Goal: Task Accomplishment & Management: Manage account settings

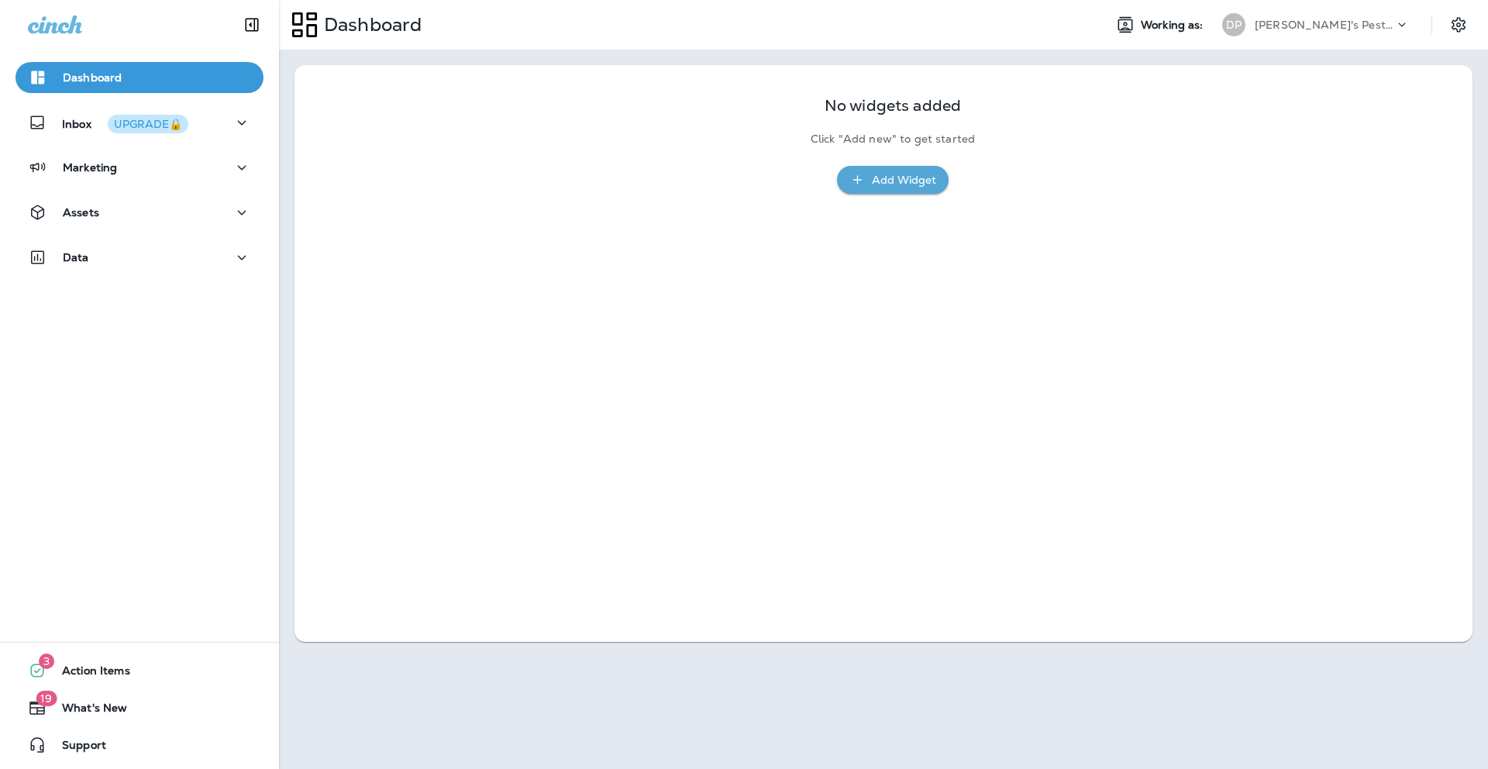
click at [1408, 31] on icon at bounding box center [1401, 24] width 15 height 15
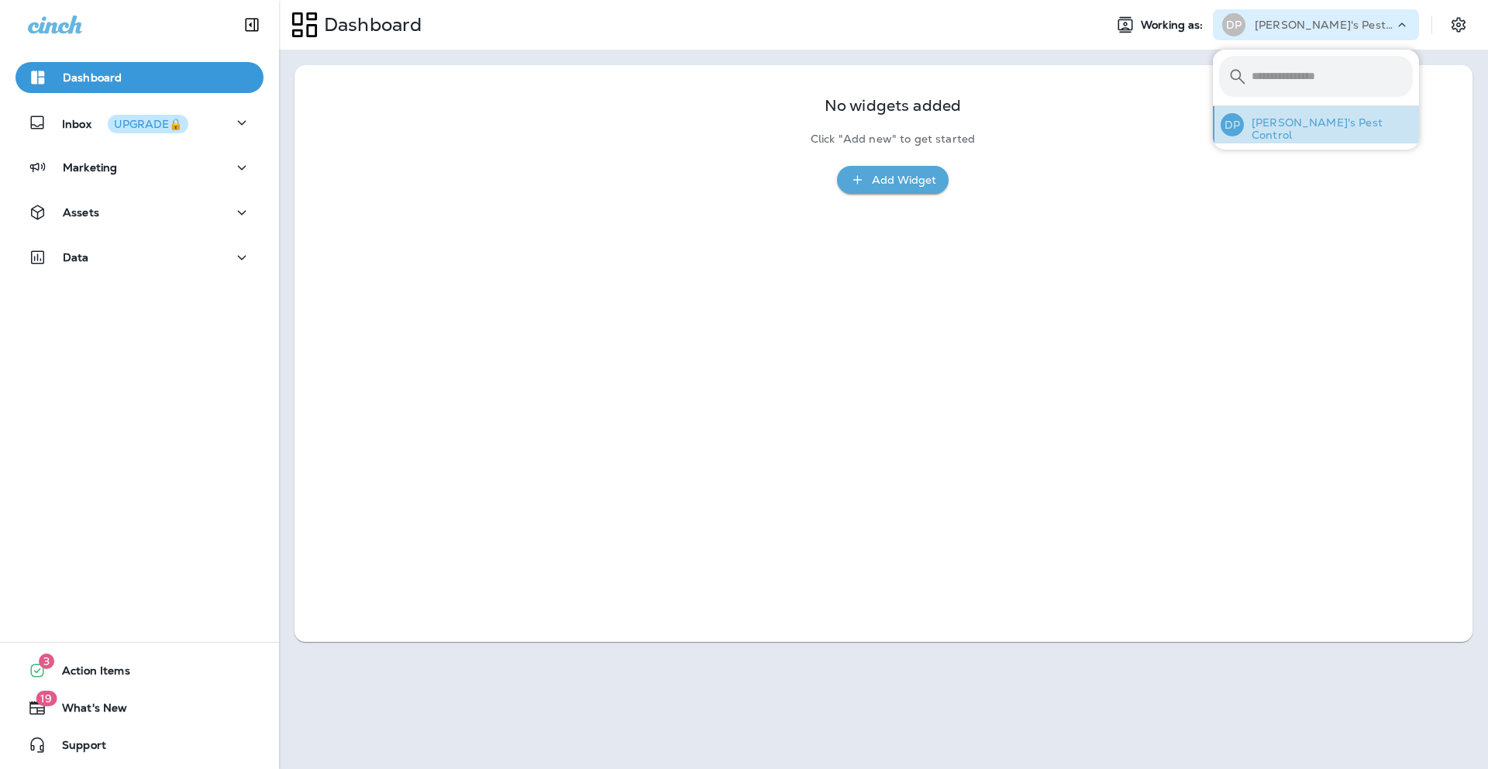
click at [1369, 118] on button "DP [PERSON_NAME]'s Pest Control" at bounding box center [1316, 124] width 206 height 37
click at [1460, 12] on button "Settings" at bounding box center [1458, 25] width 28 height 28
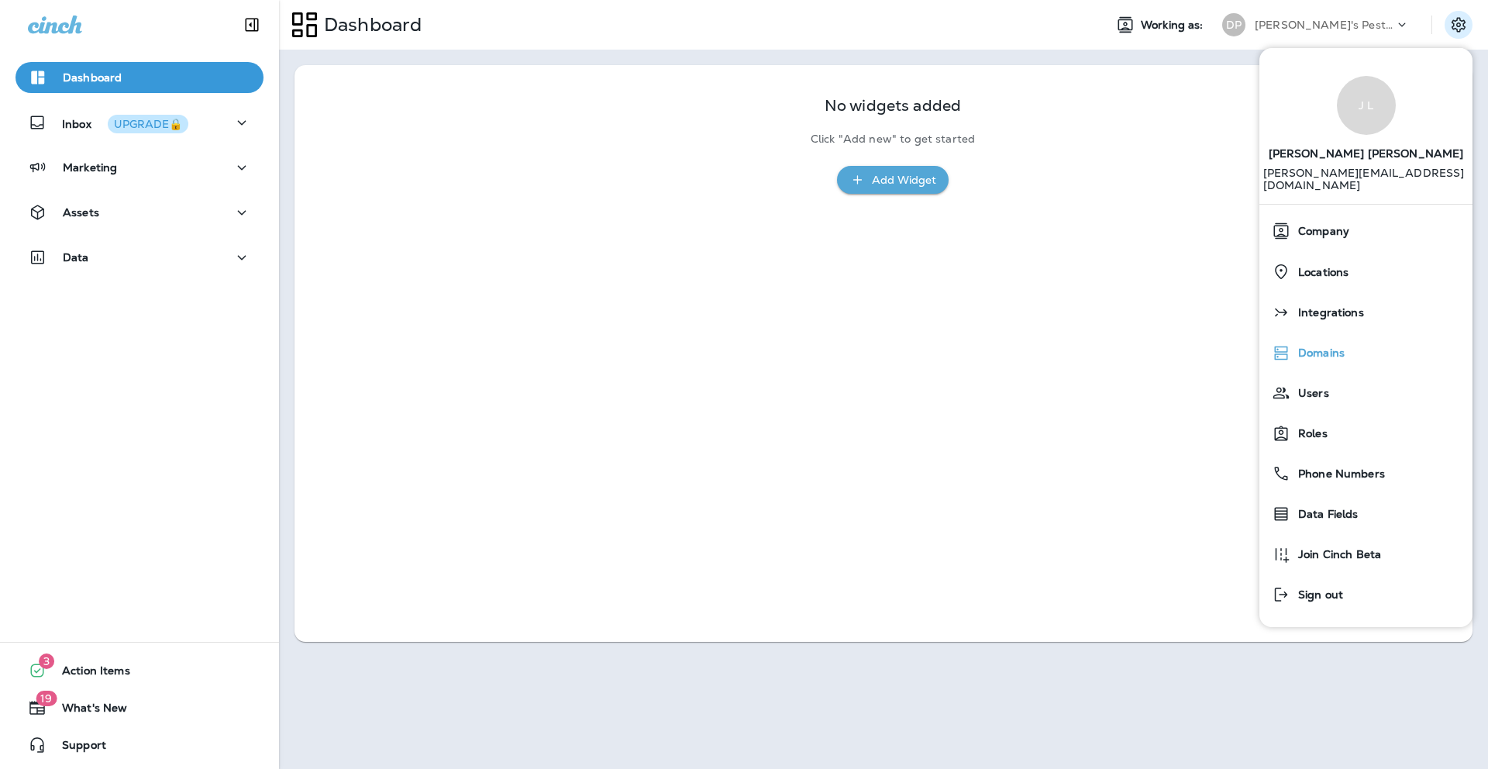
click at [1312, 346] on span "Domains" at bounding box center [1317, 352] width 54 height 13
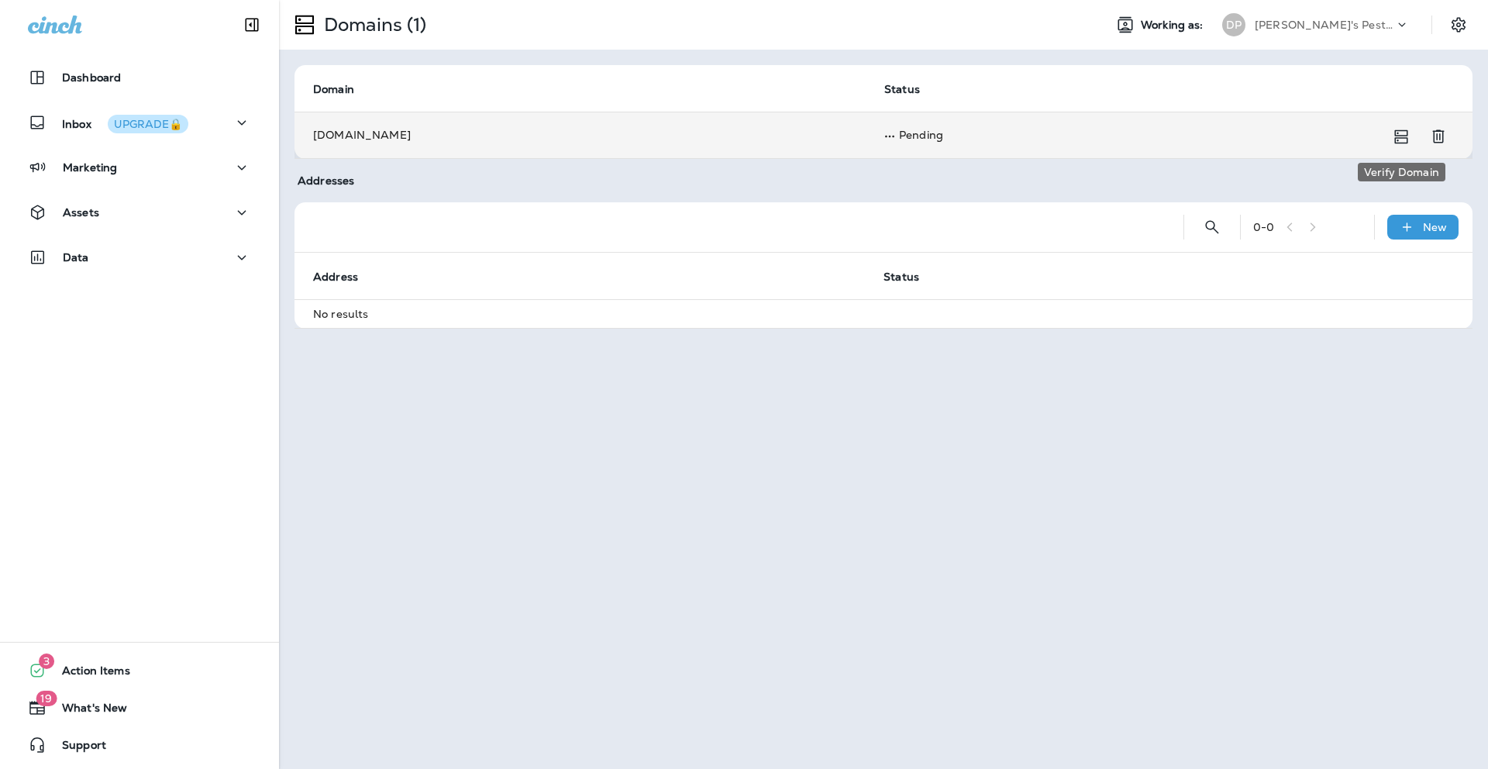
click at [1398, 132] on icon "Verify Domain" at bounding box center [1400, 136] width 19 height 19
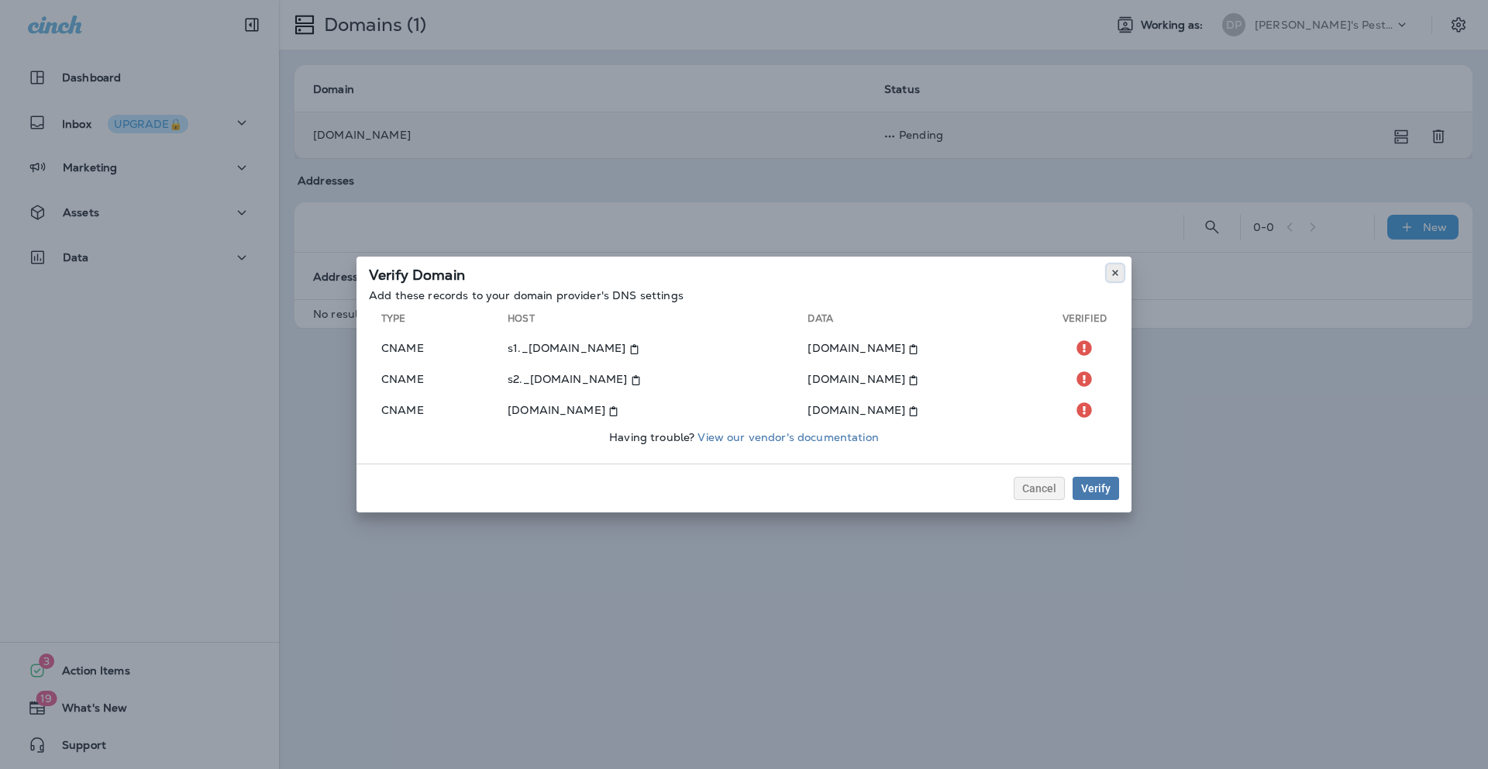
click at [1113, 270] on use at bounding box center [1114, 273] width 5 height 6
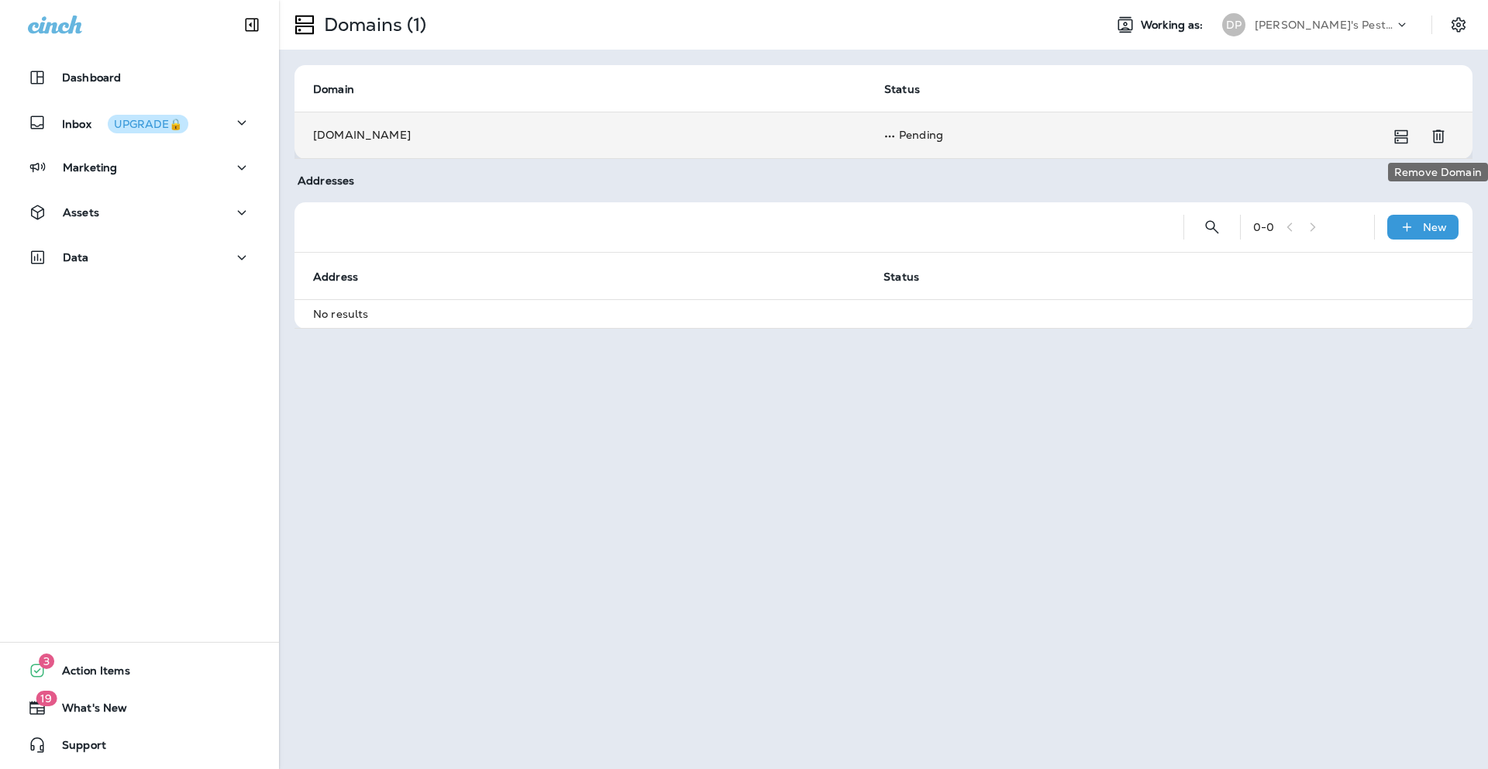
click at [1439, 137] on icon "Remove Domain" at bounding box center [1438, 136] width 12 height 13
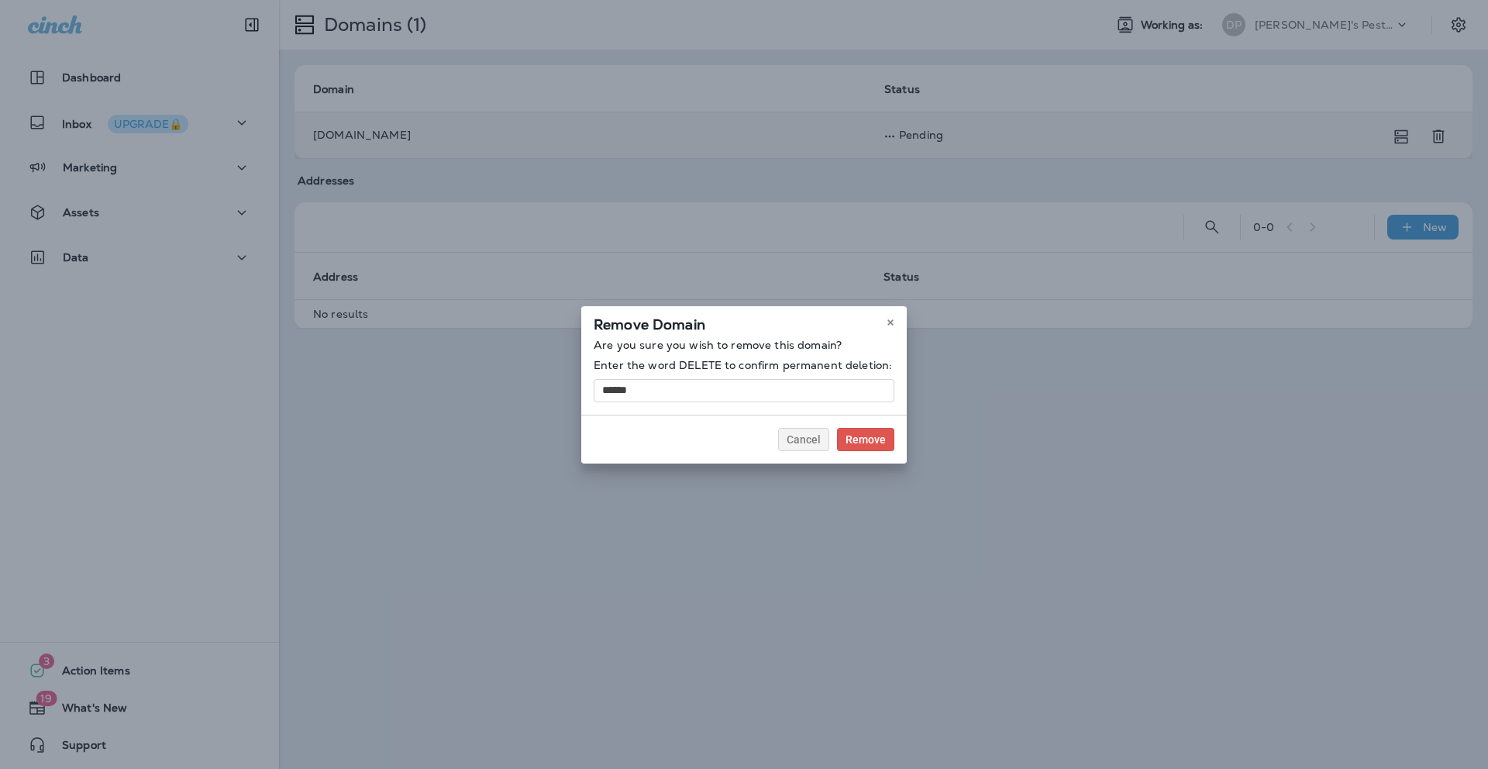
type input "******"
click at [867, 446] on button "Remove" at bounding box center [865, 439] width 57 height 23
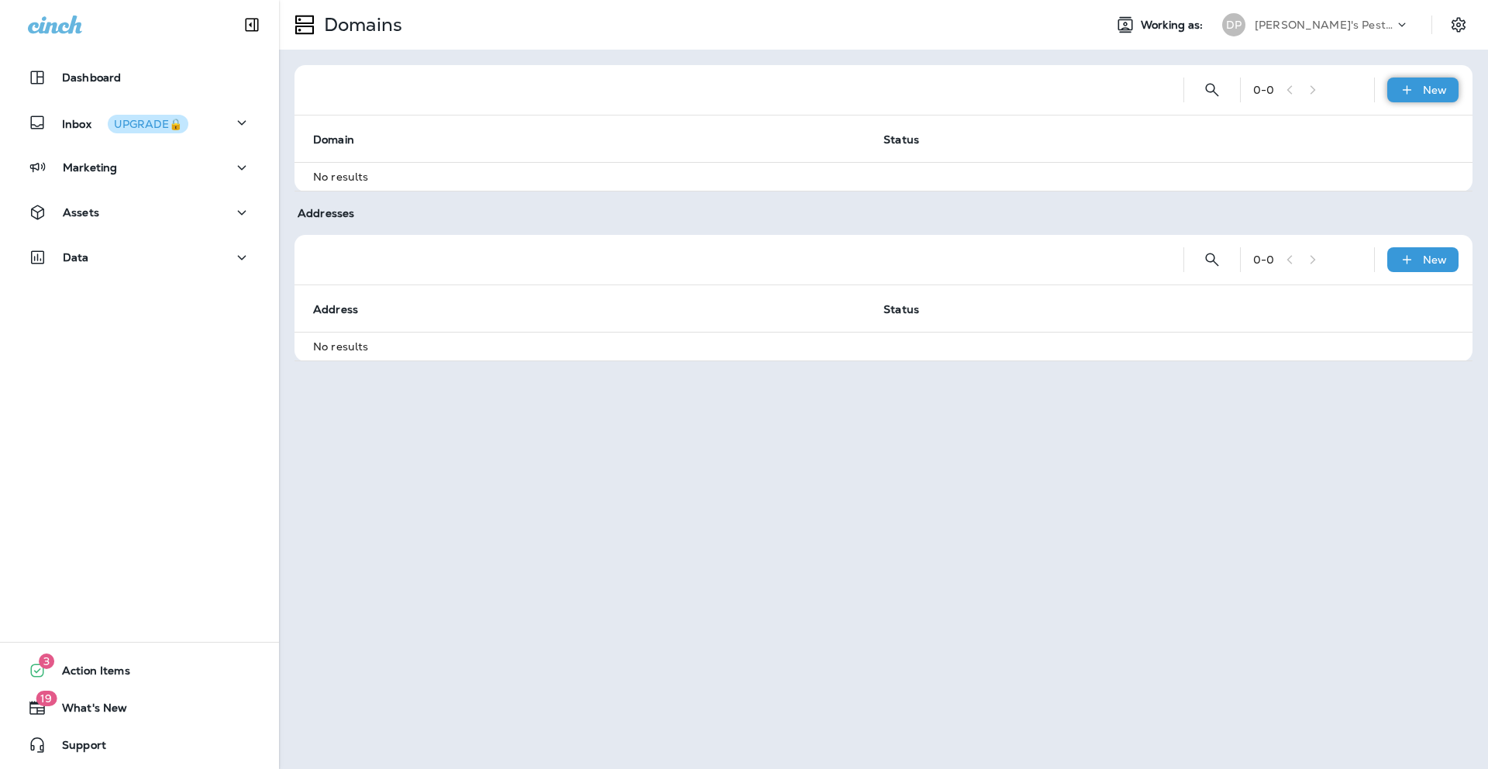
click at [1400, 99] on div "New" at bounding box center [1422, 89] width 71 height 25
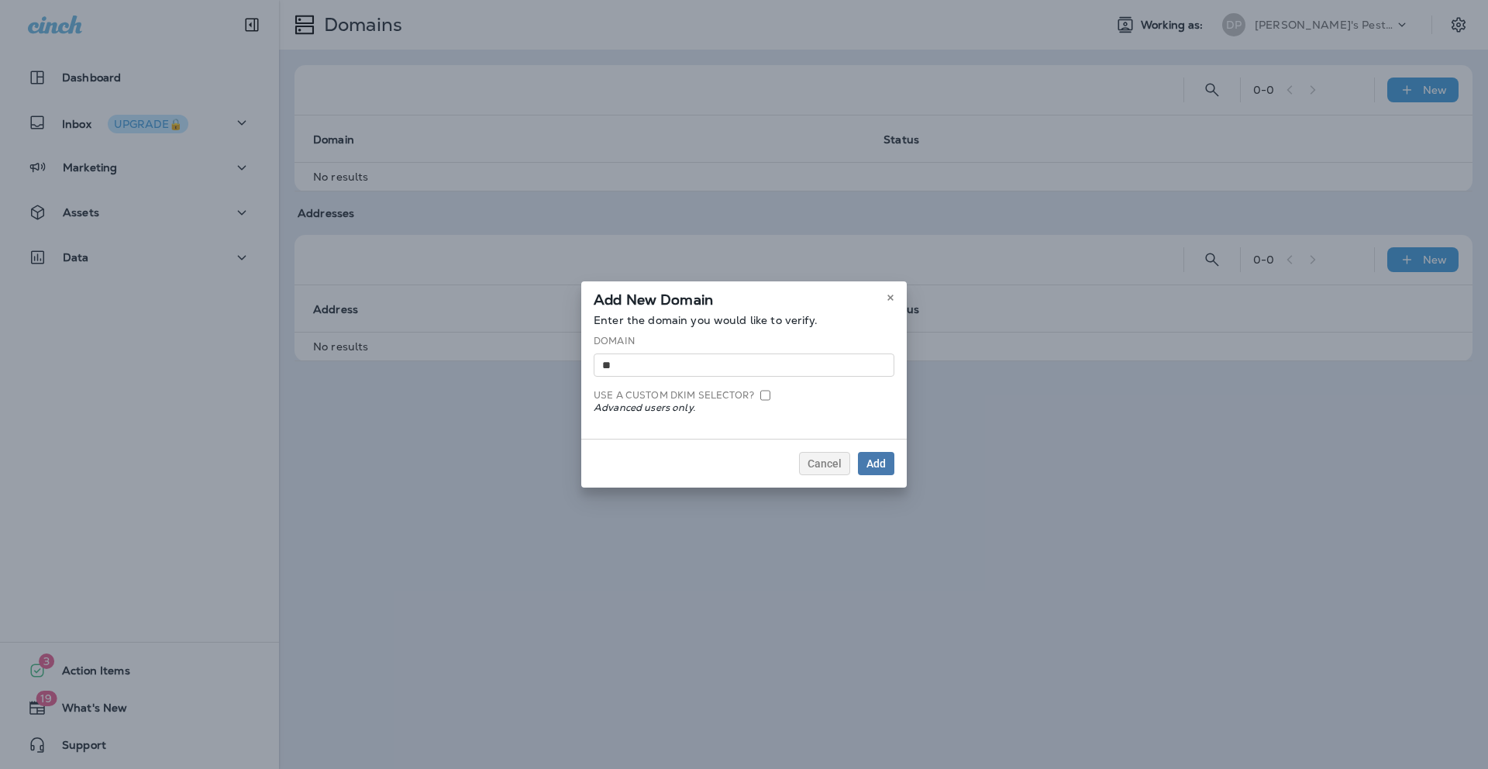
type input "*"
type input "**********"
click at [876, 466] on div "Add" at bounding box center [875, 463] width 19 height 11
